Goal: Task Accomplishment & Management: Complete application form

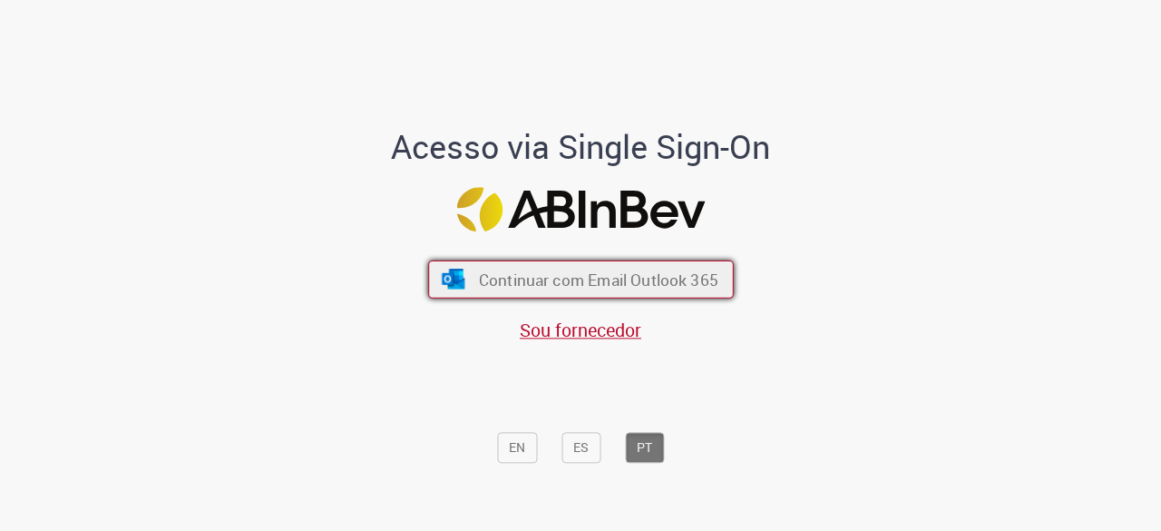
click at [639, 279] on span "Continuar com Email Outlook 365" at bounding box center [598, 279] width 240 height 21
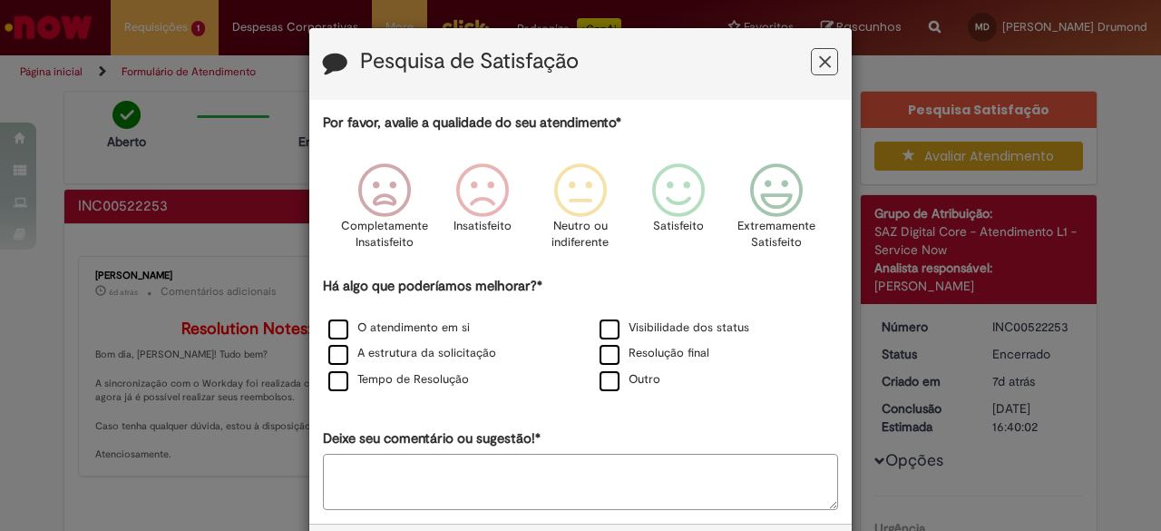
click at [821, 70] on icon "Feedback" at bounding box center [825, 62] width 12 height 19
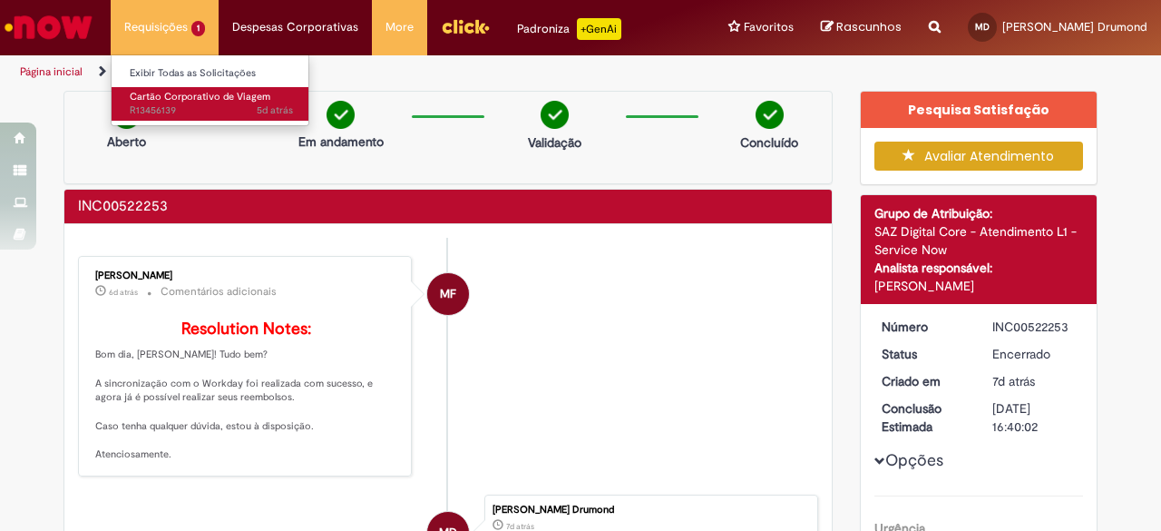
click at [194, 97] on span "Cartão Corporativo de Viagem" at bounding box center [200, 97] width 141 height 14
